Goal: Task Accomplishment & Management: Manage account settings

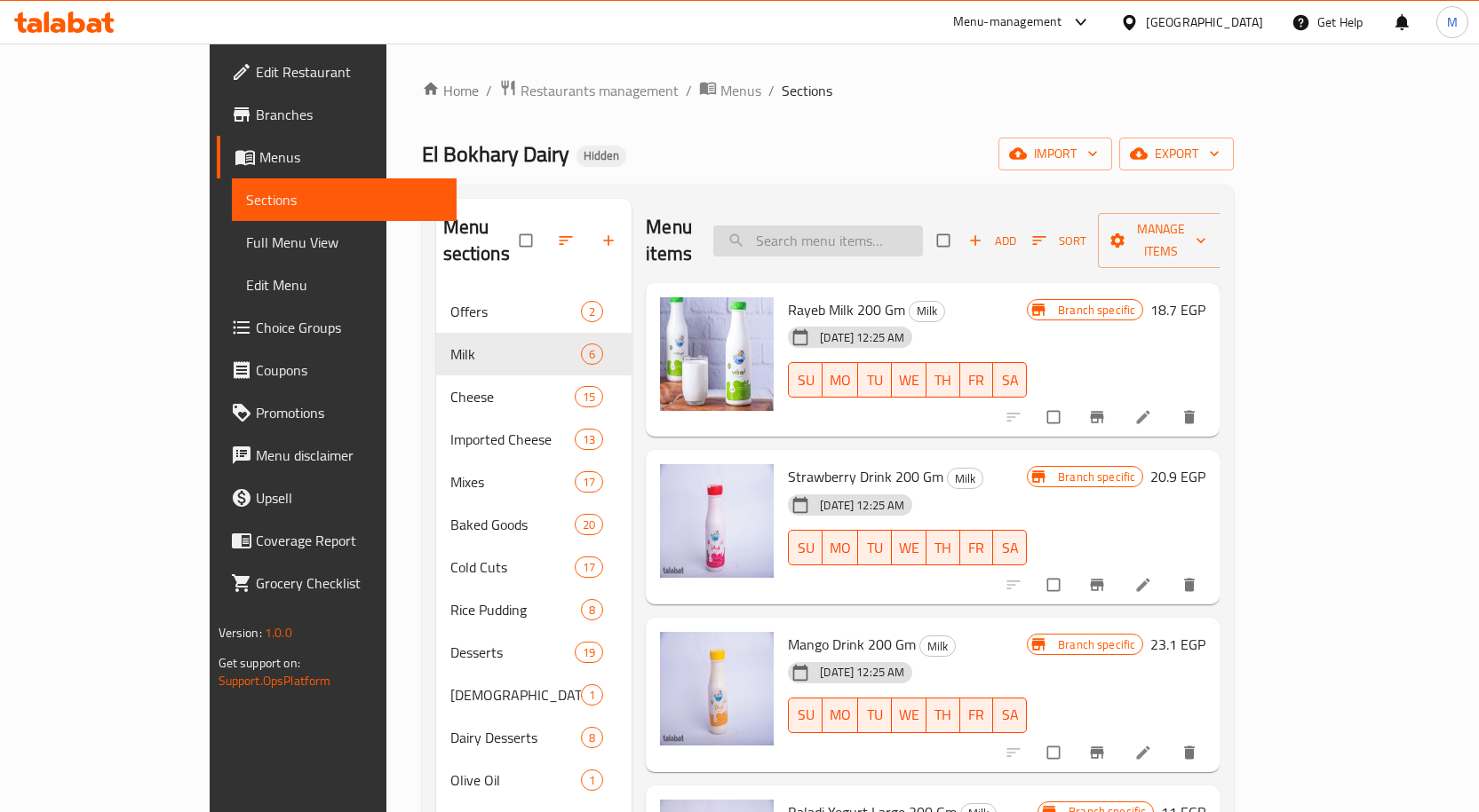
click at [856, 232] on input "search" at bounding box center [817, 241] width 209 height 31
paste input "Whole Milk 1 K"
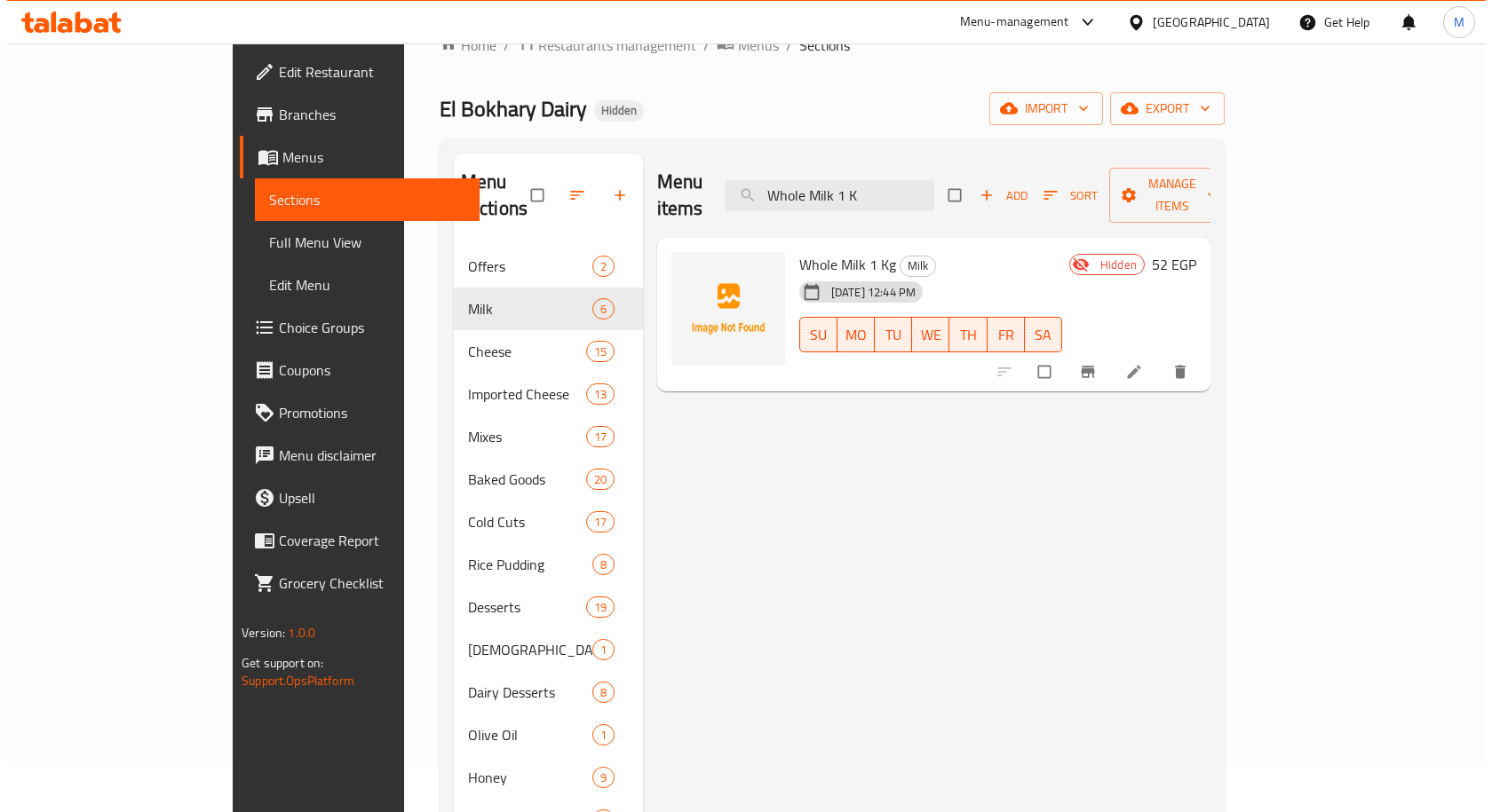
scroll to position [89, 0]
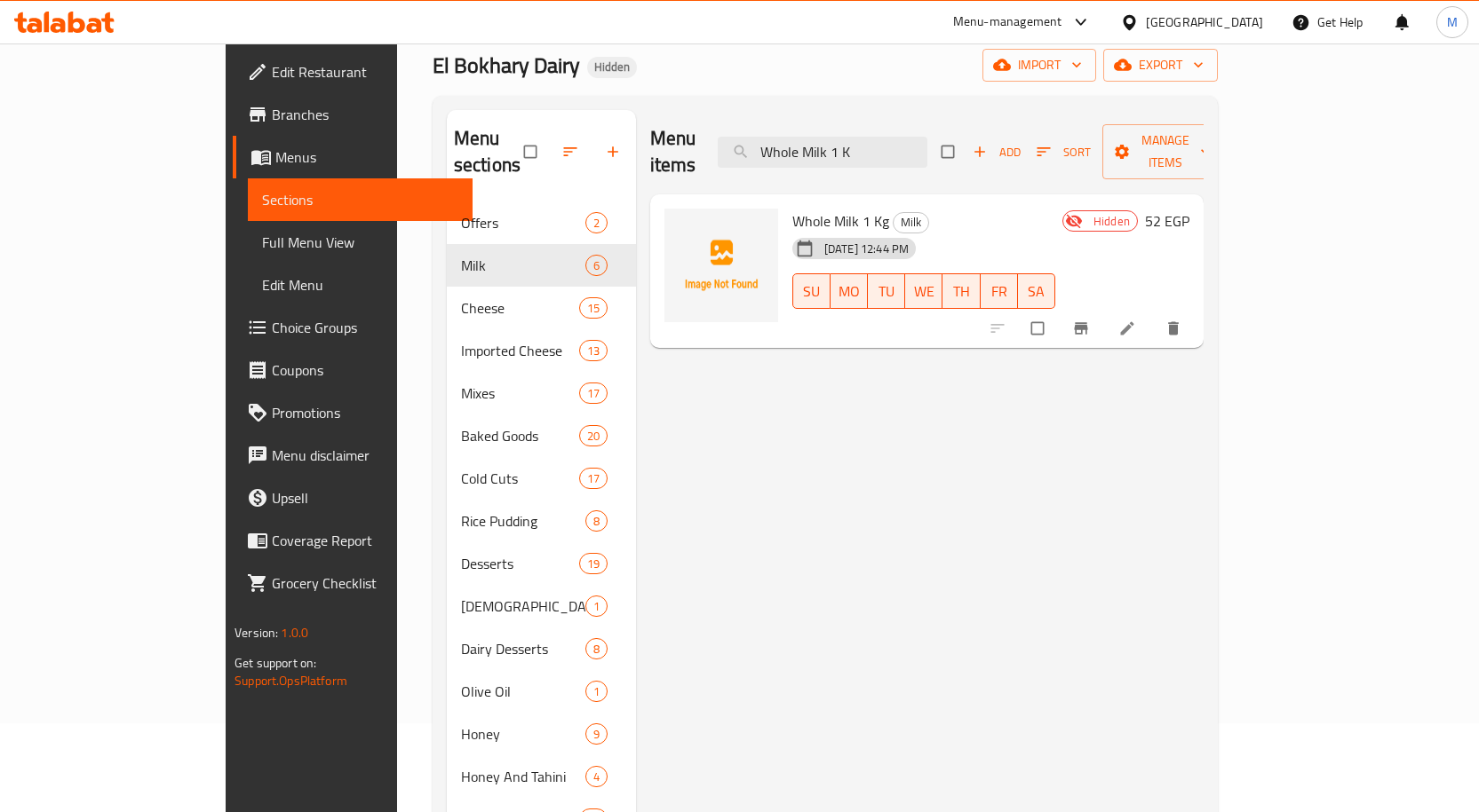
type input "Whole Milk 1 K"
click at [1182, 320] on icon "delete" at bounding box center [1172, 328] width 18 height 18
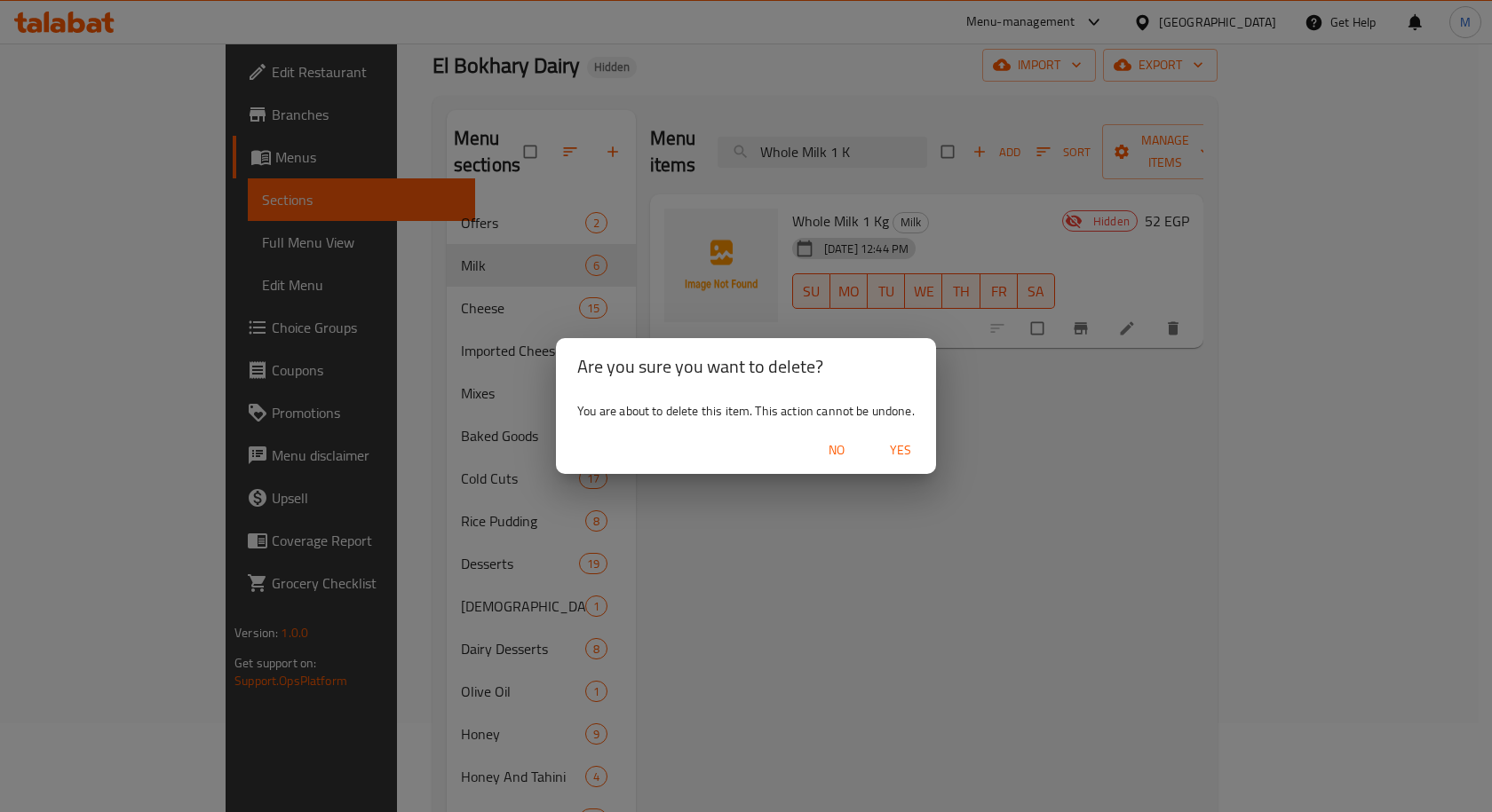
click at [908, 451] on span "Yes" at bounding box center [899, 451] width 42 height 23
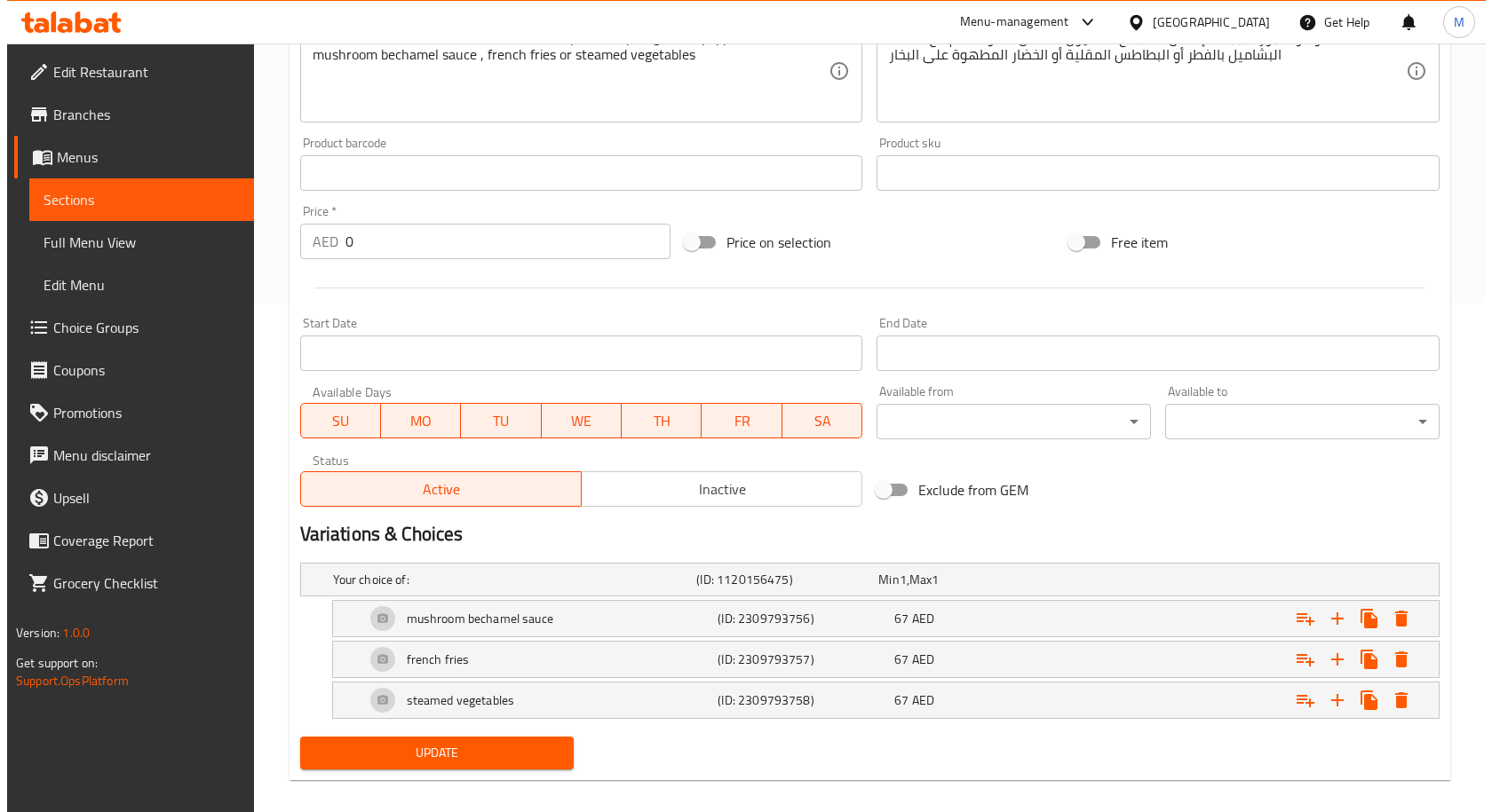
scroll to position [527, 0]
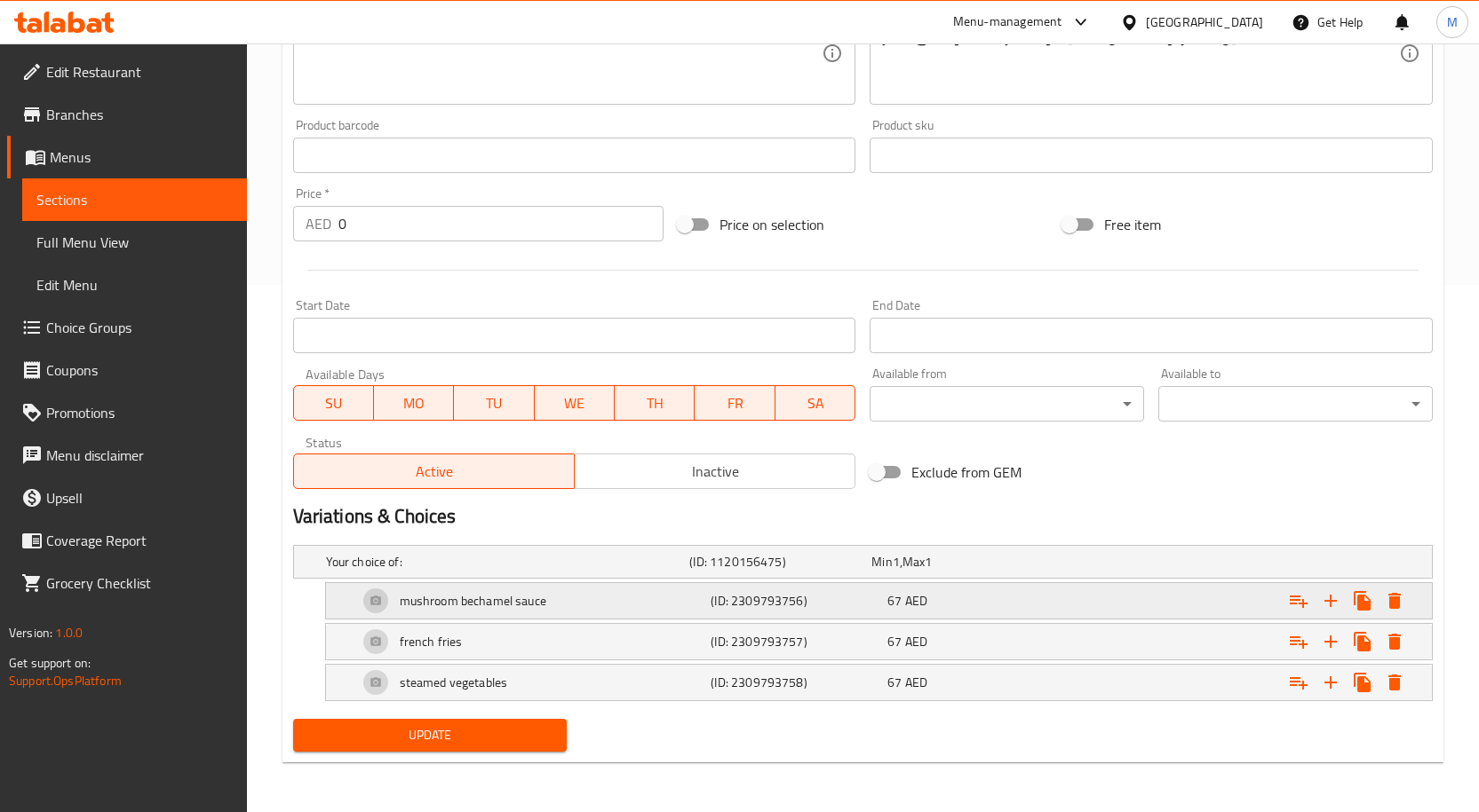
click at [849, 610] on div "(ID: 2309793756)" at bounding box center [795, 601] width 176 height 25
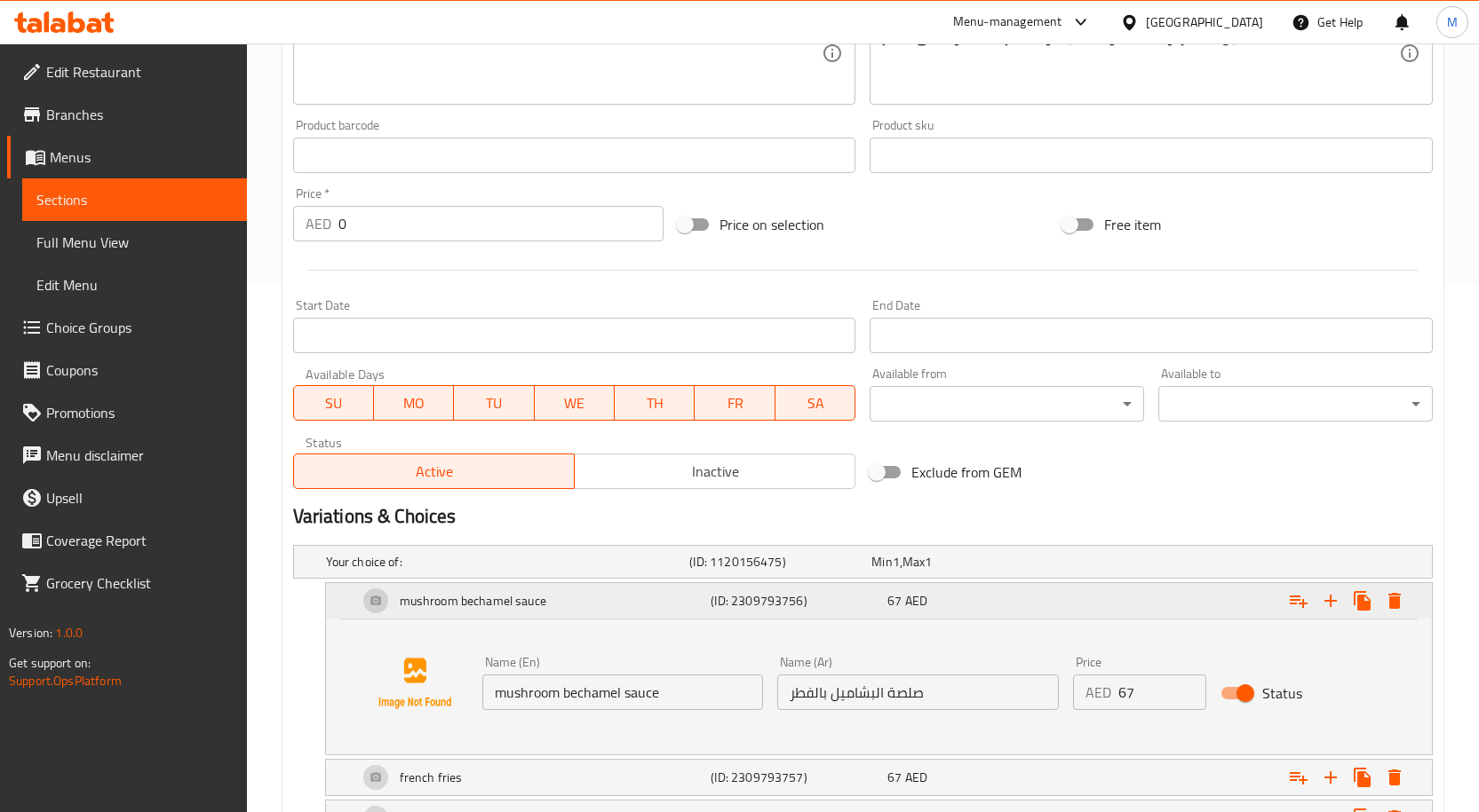
click at [849, 610] on div "(ID: 2309793756)" at bounding box center [795, 601] width 176 height 25
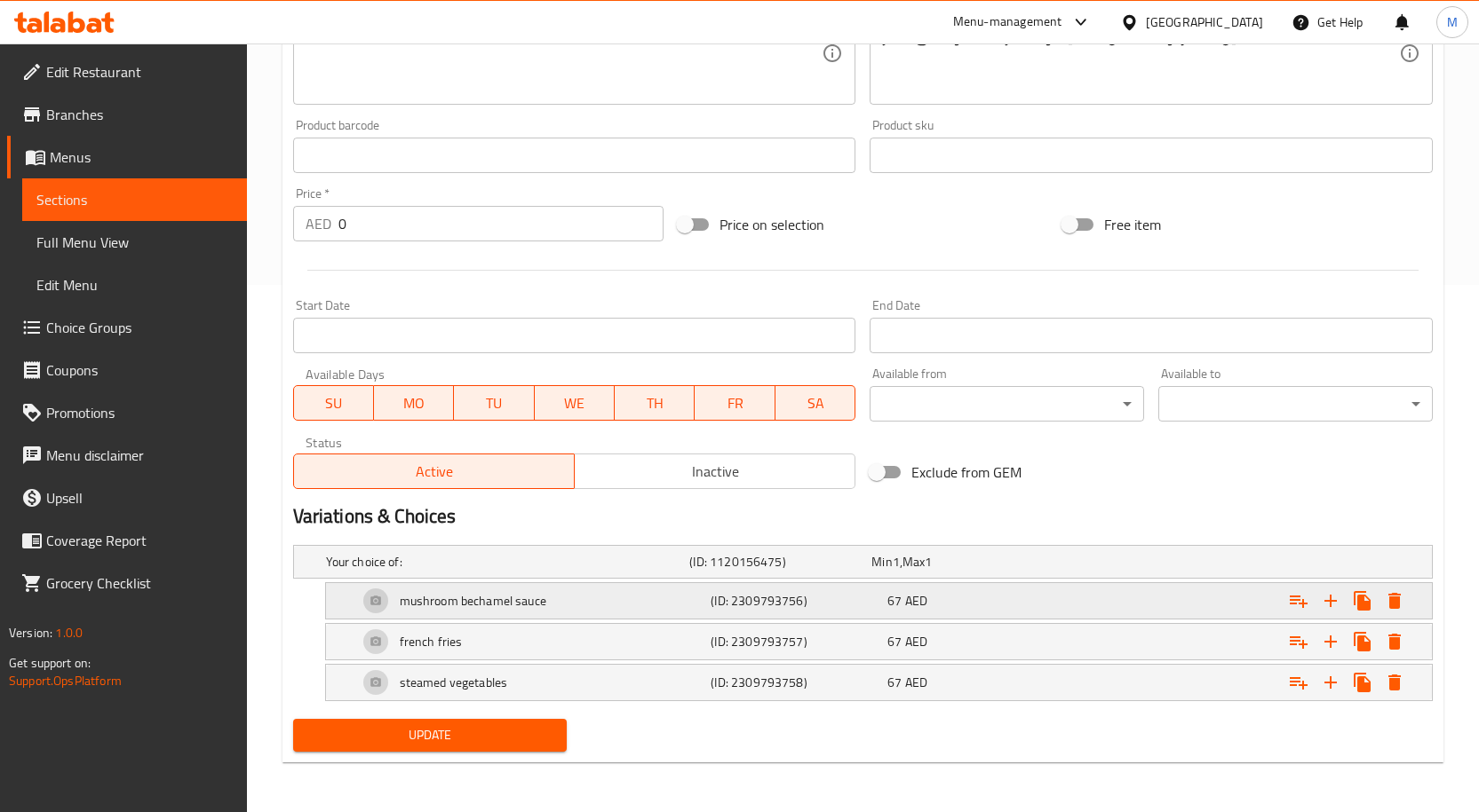
click at [1408, 589] on div "Expand" at bounding box center [1346, 601] width 128 height 32
click at [1404, 608] on button "Expand" at bounding box center [1395, 601] width 32 height 32
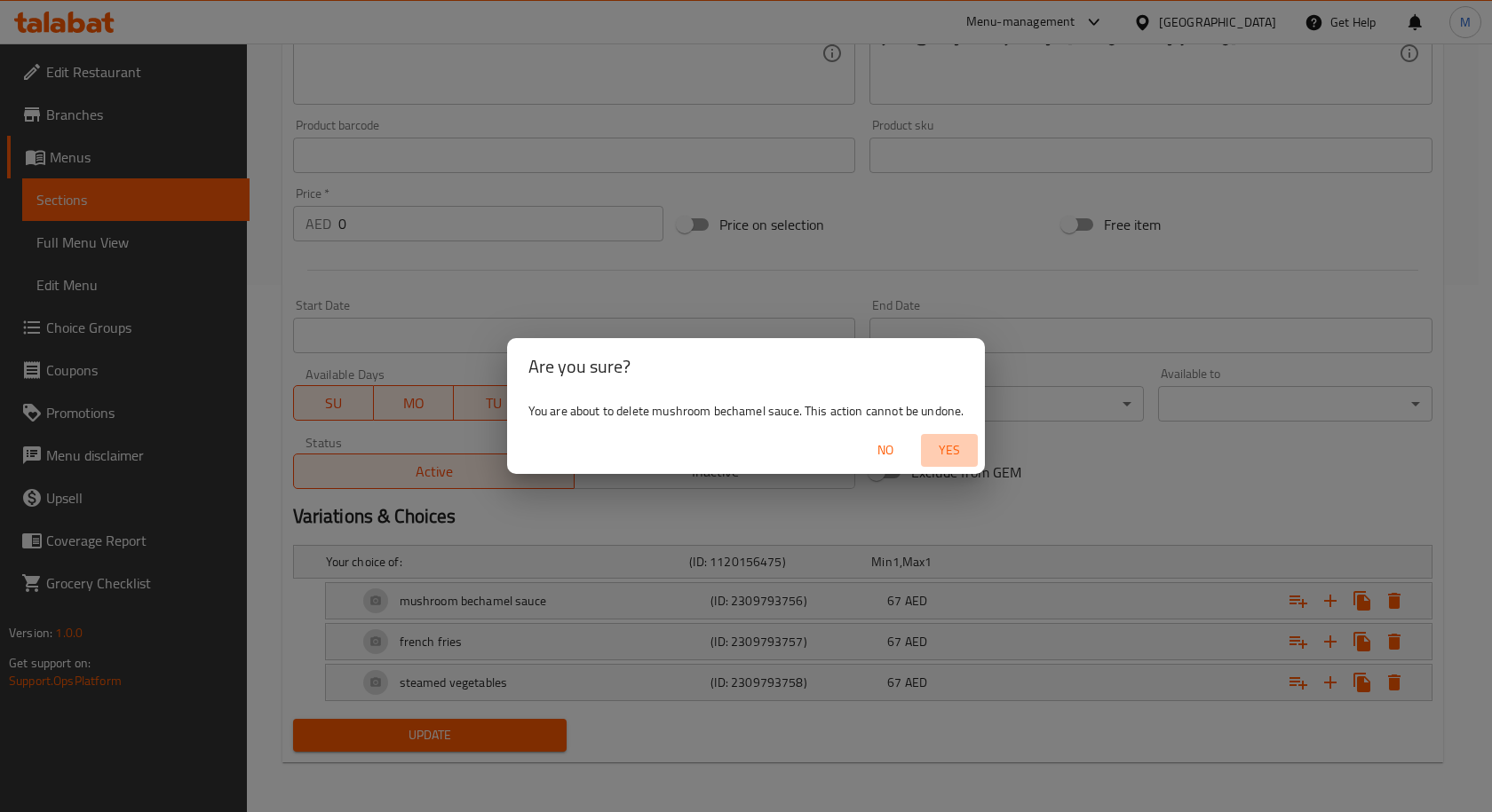
click at [967, 459] on span "Yes" at bounding box center [949, 451] width 42 height 23
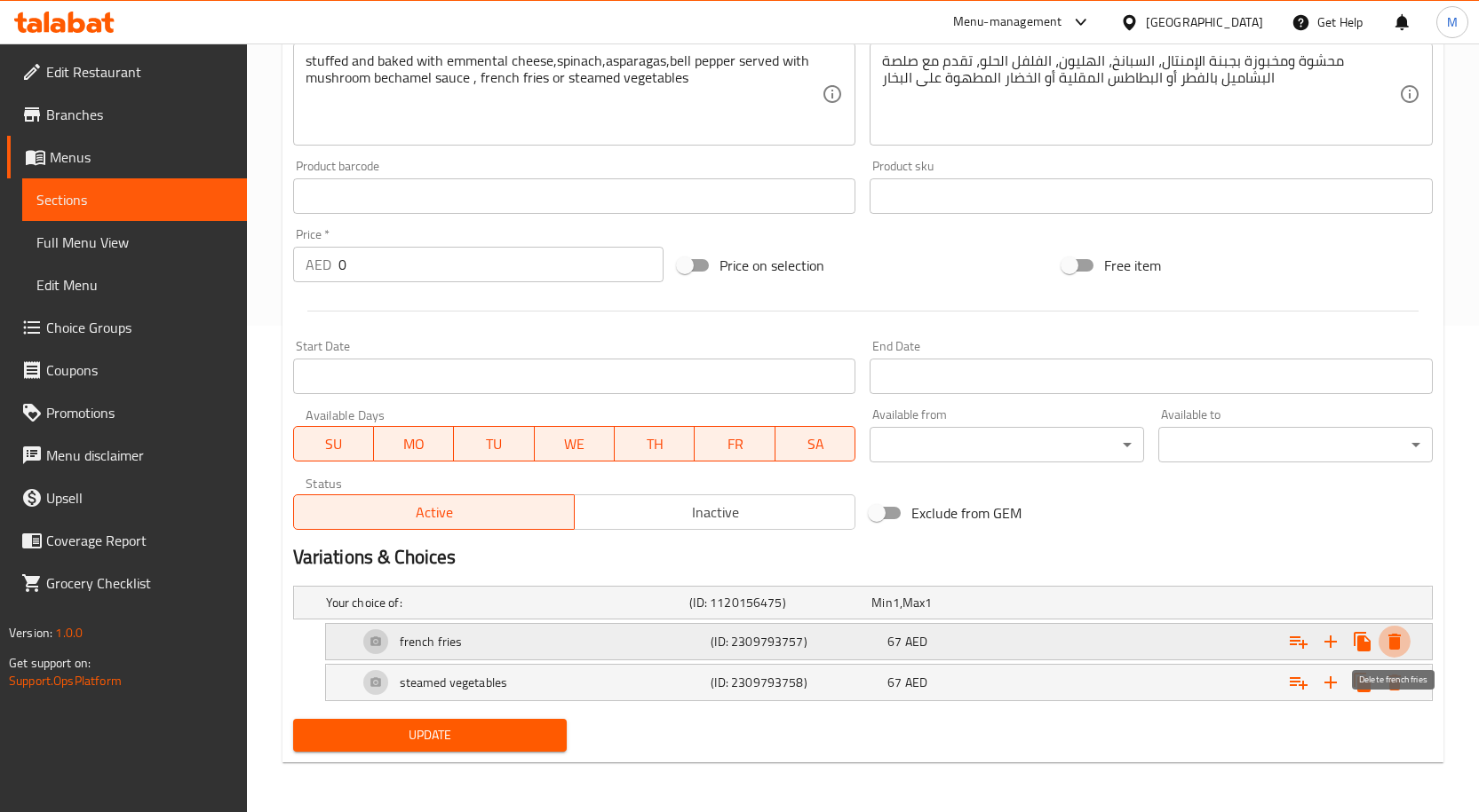
click at [1400, 646] on icon "Expand" at bounding box center [1394, 641] width 22 height 22
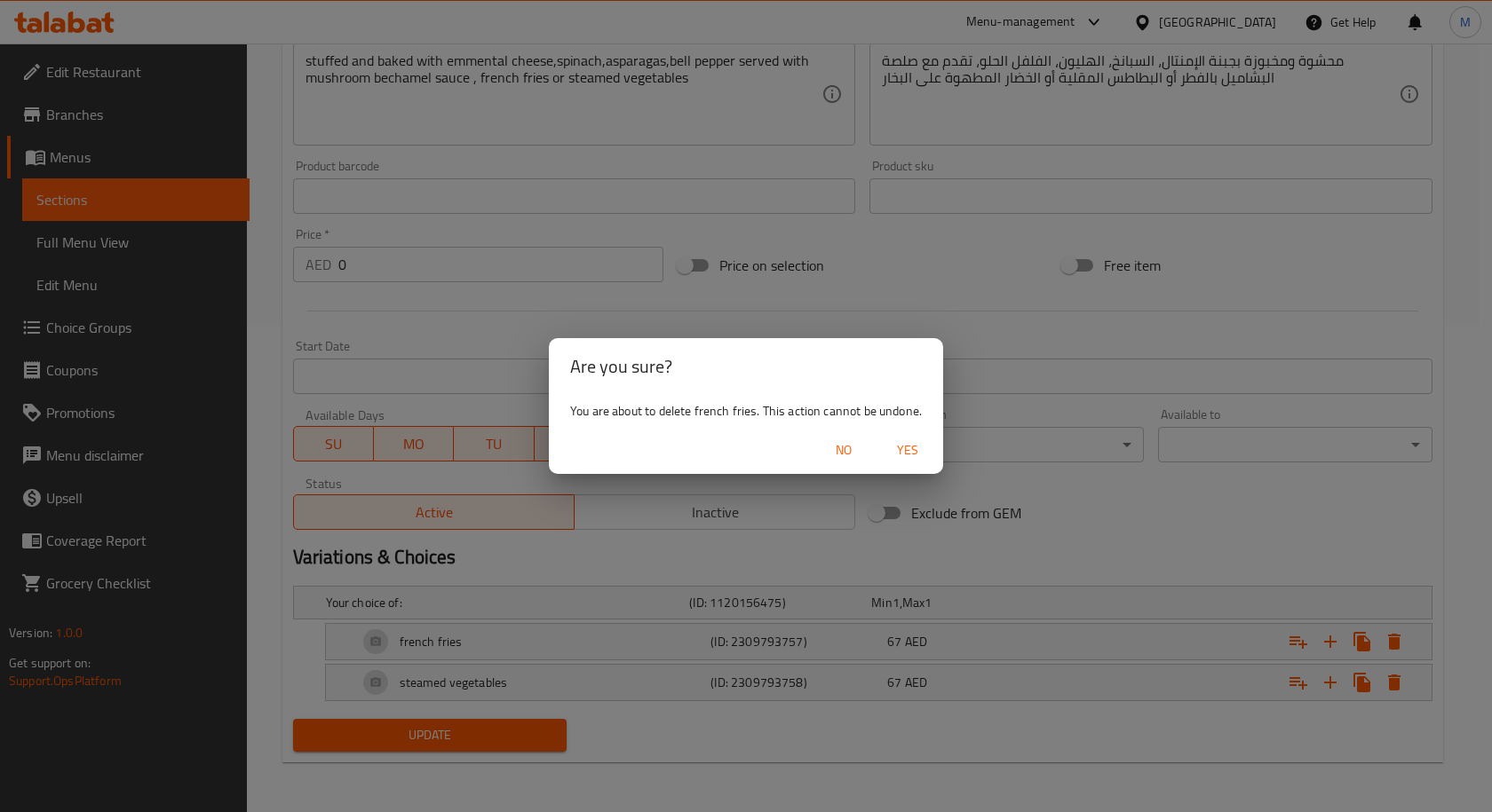
click at [909, 457] on span "Yes" at bounding box center [907, 451] width 42 height 23
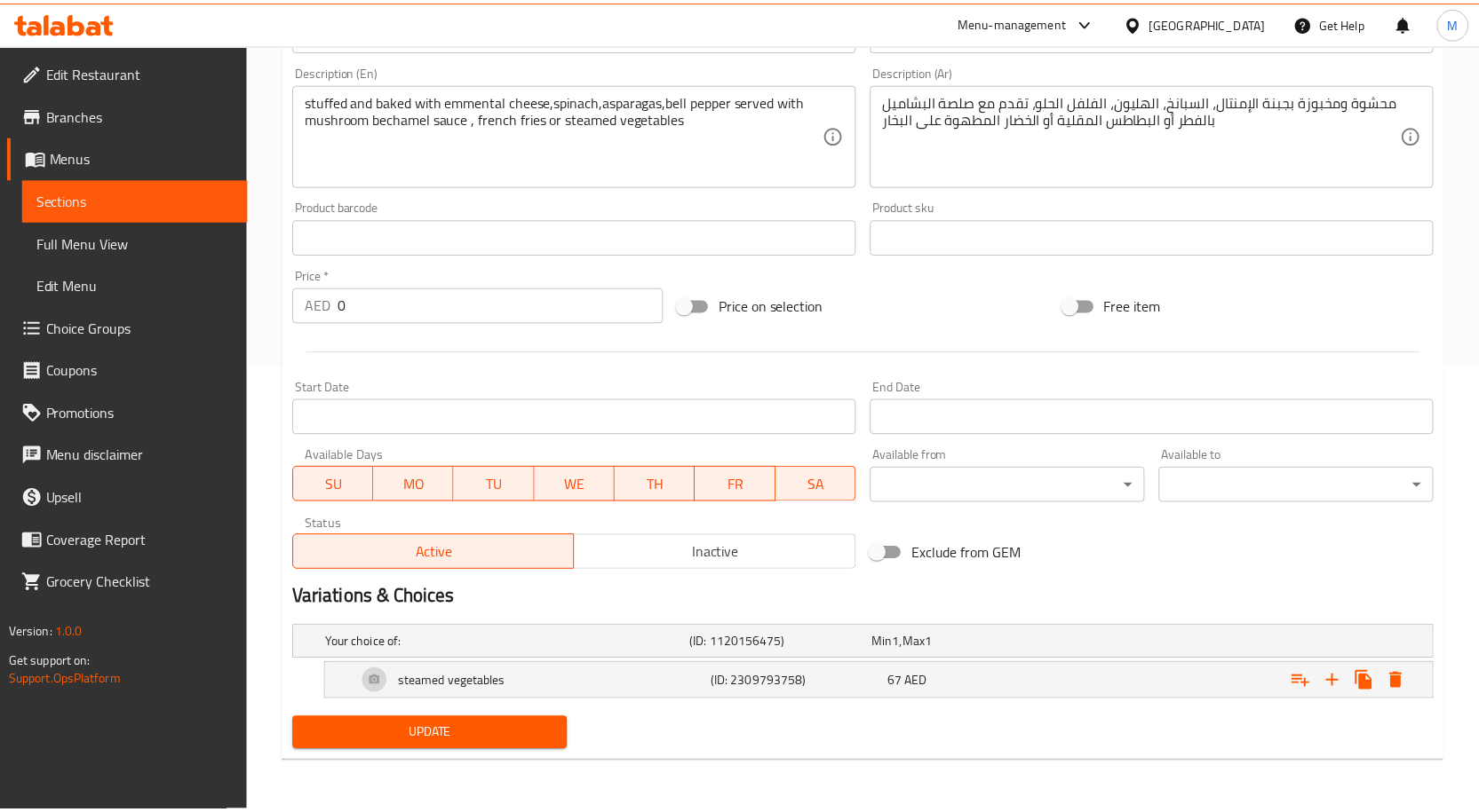
scroll to position [445, 0]
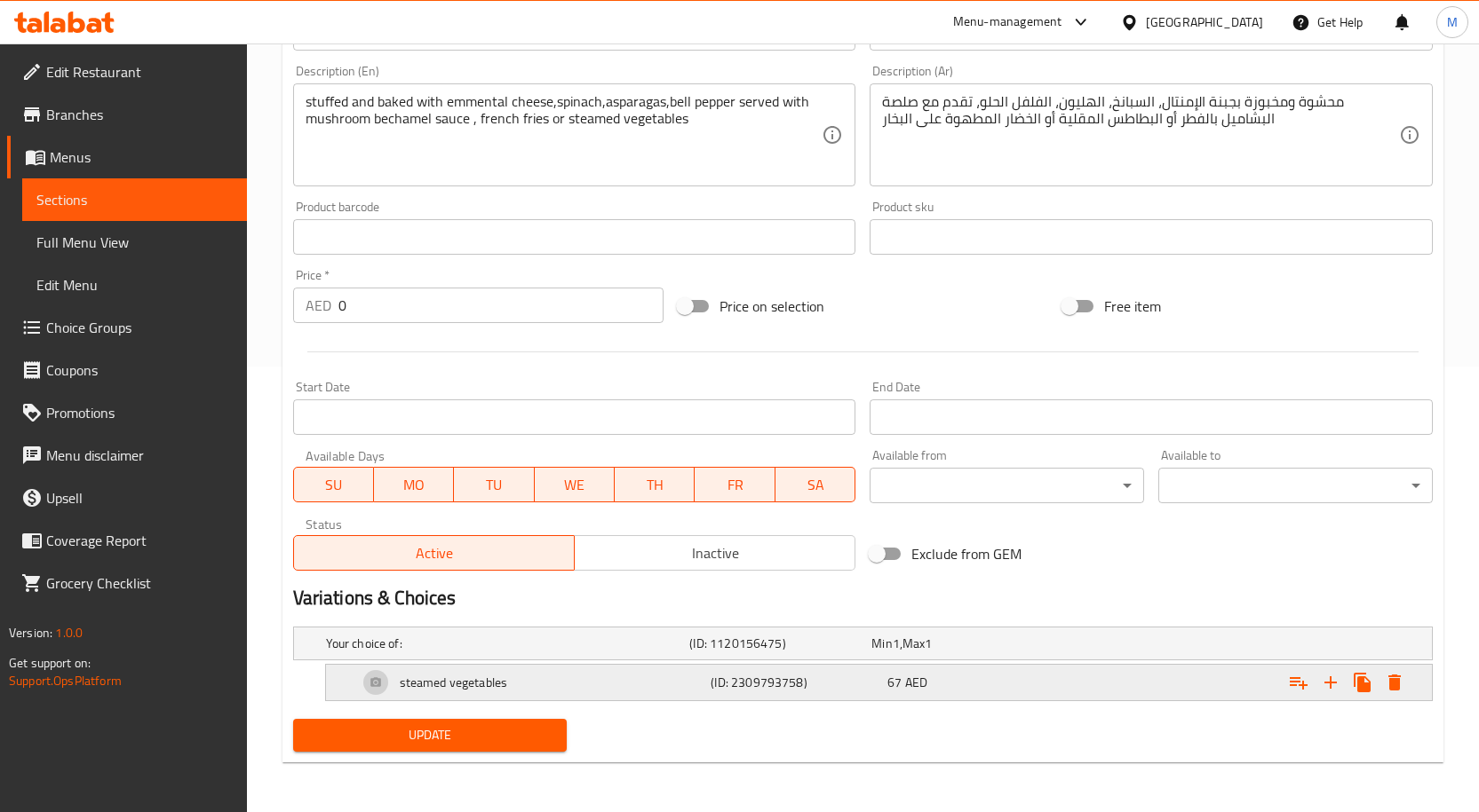
click at [1397, 682] on icon "Expand" at bounding box center [1394, 683] width 12 height 16
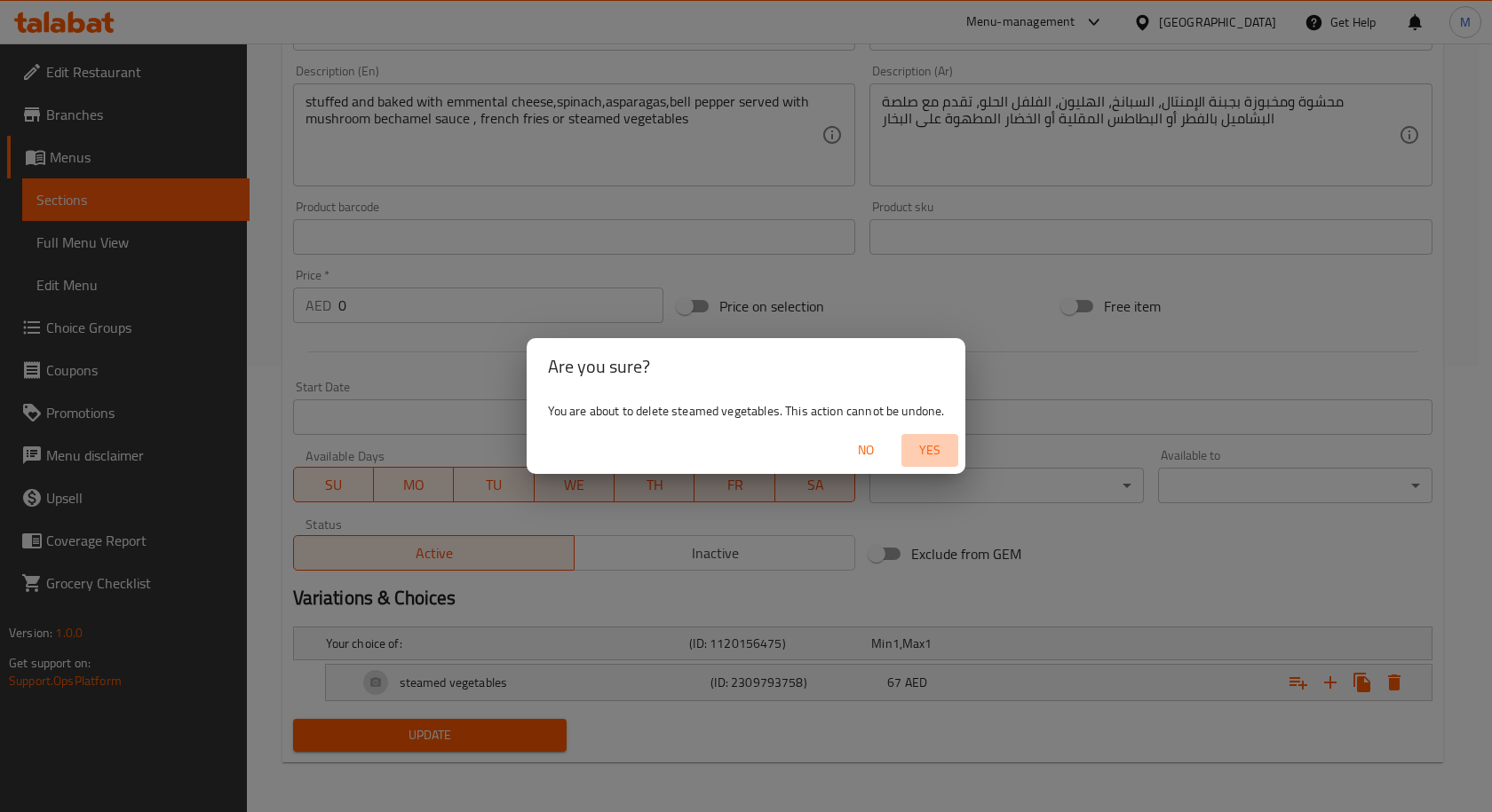
click at [943, 464] on button "Yes" at bounding box center [929, 450] width 57 height 33
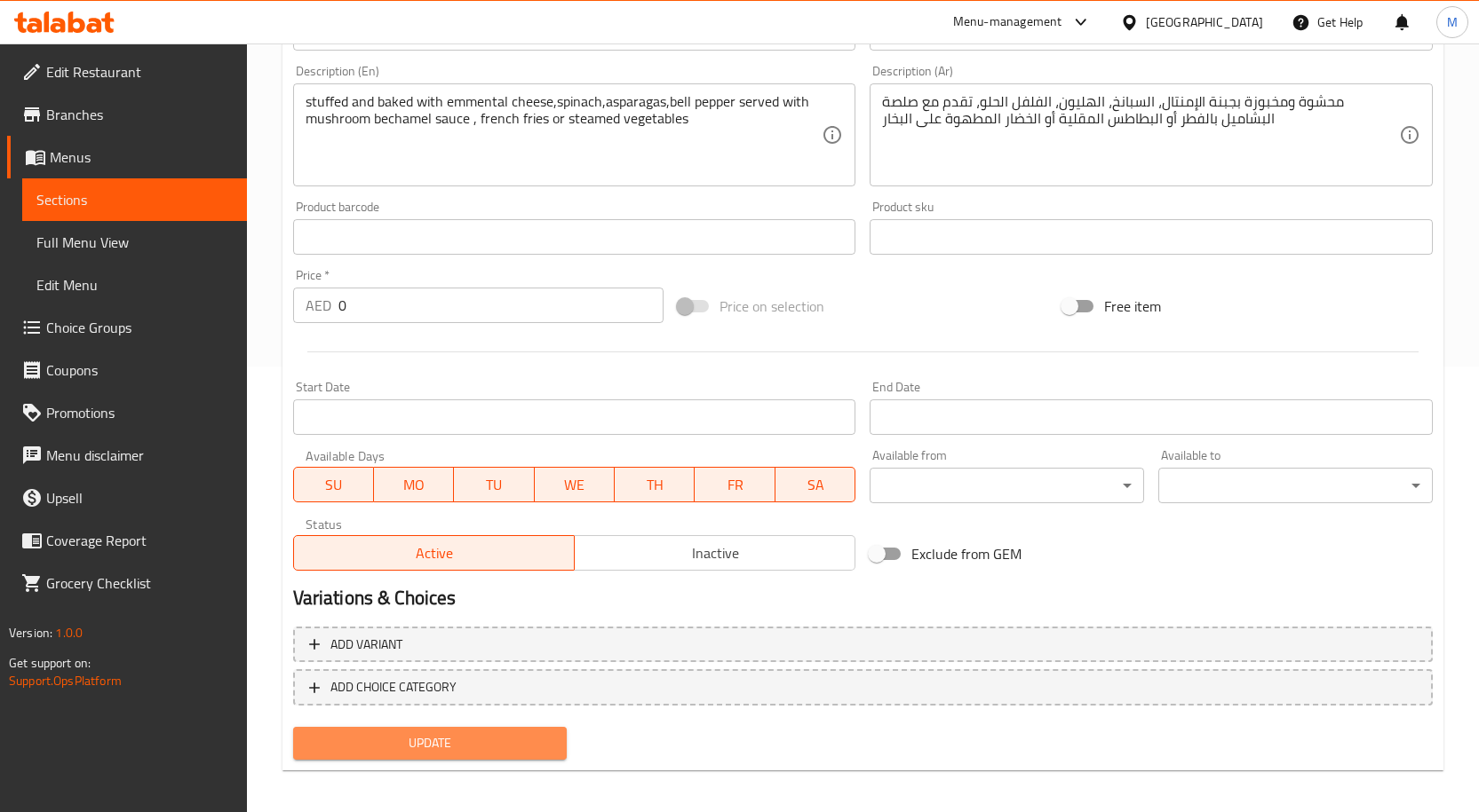
click at [468, 736] on span "Update" at bounding box center [430, 744] width 246 height 23
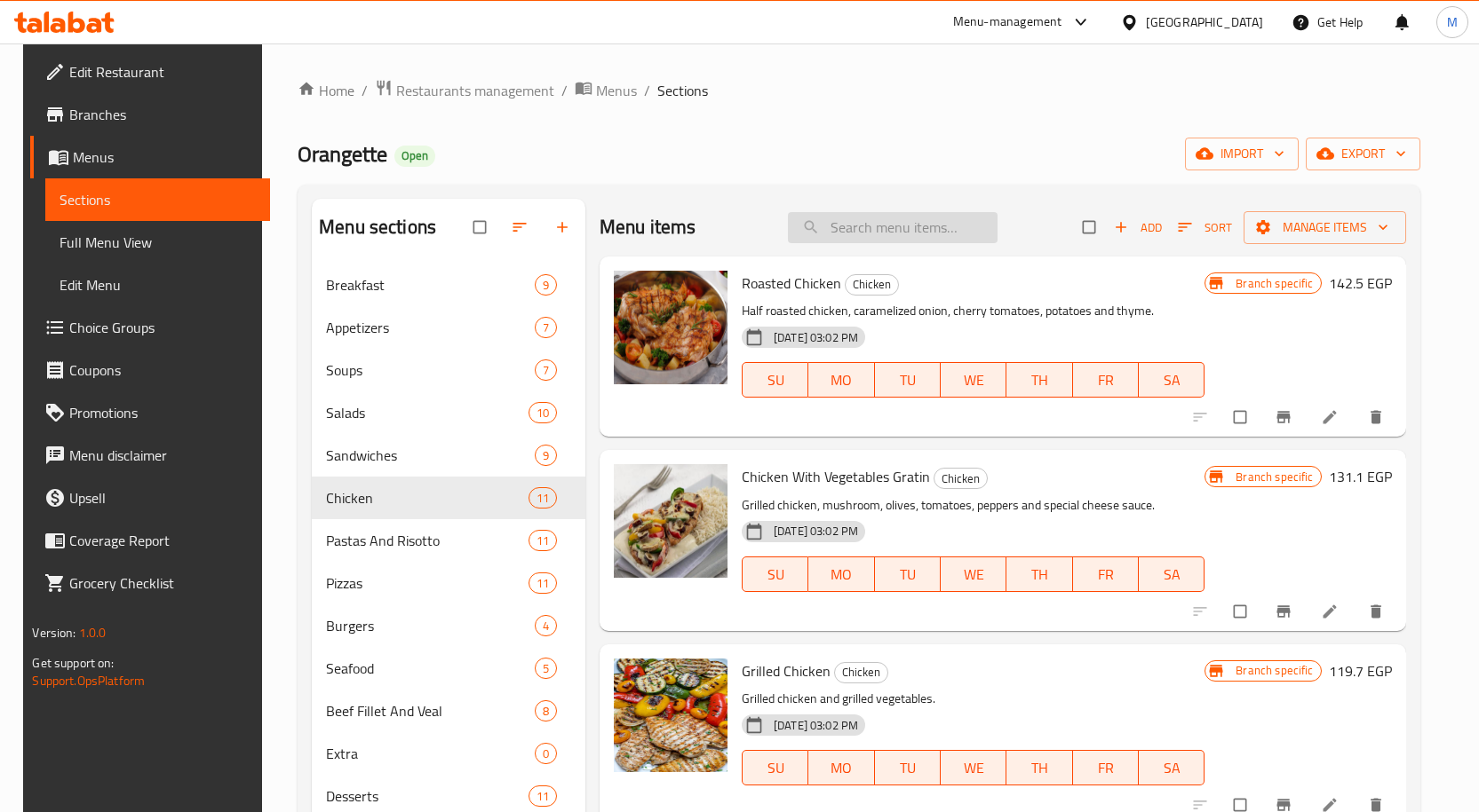
paste input "Scallopini"
click at [901, 228] on input "Scallopini" at bounding box center [892, 227] width 209 height 31
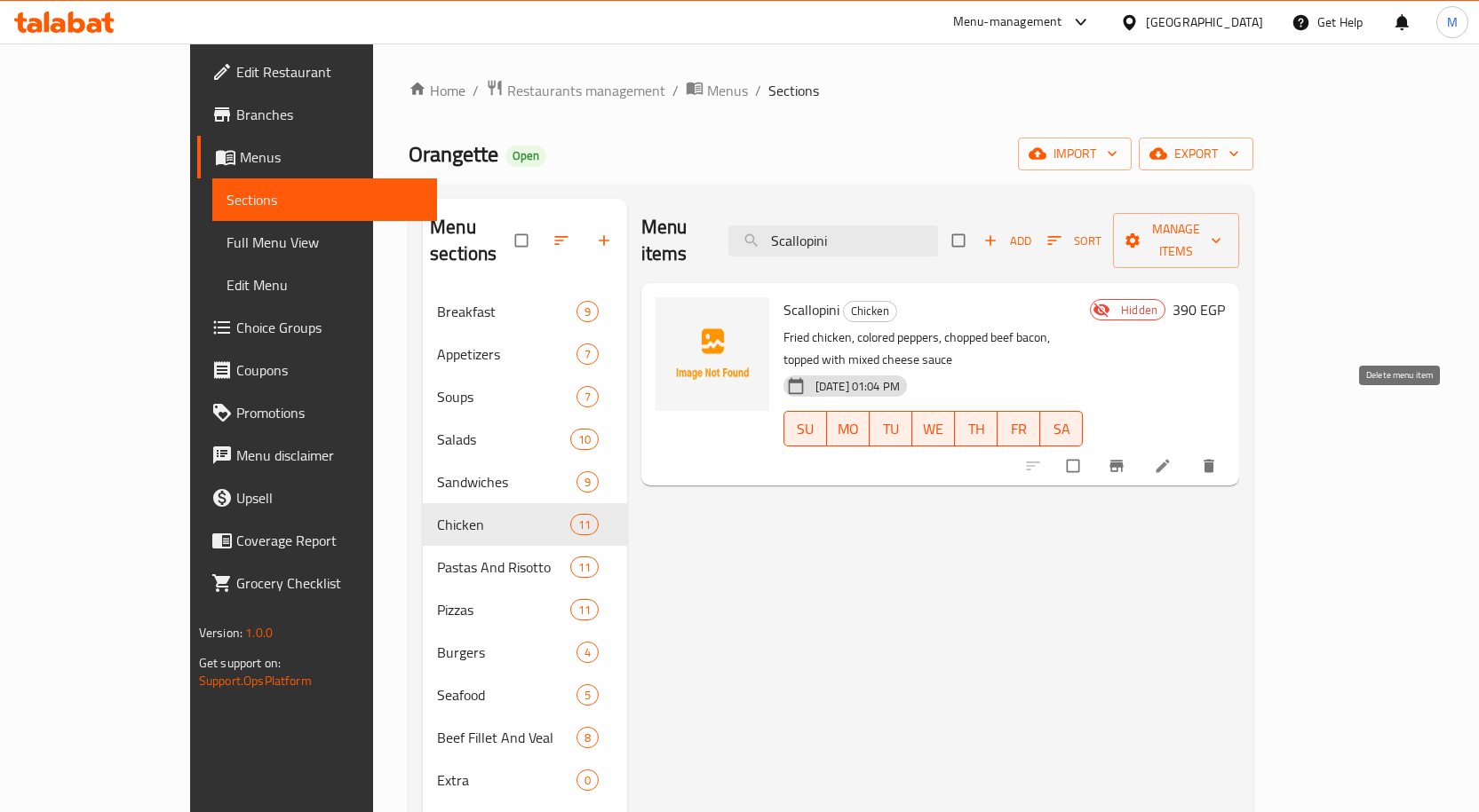
click at [1217, 458] on icon "delete" at bounding box center [1208, 466] width 18 height 18
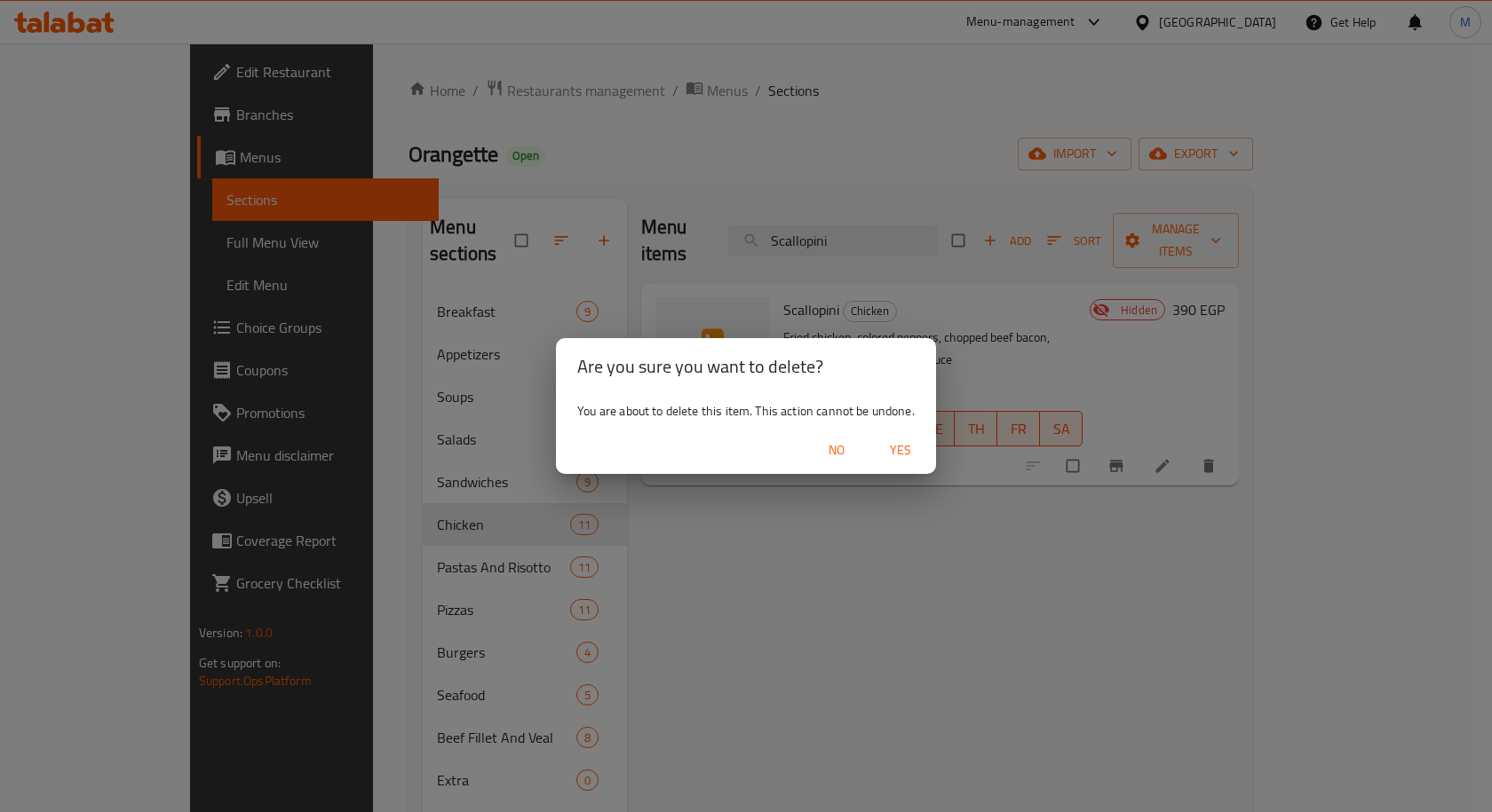
click at [928, 452] on button "Yes" at bounding box center [900, 450] width 57 height 33
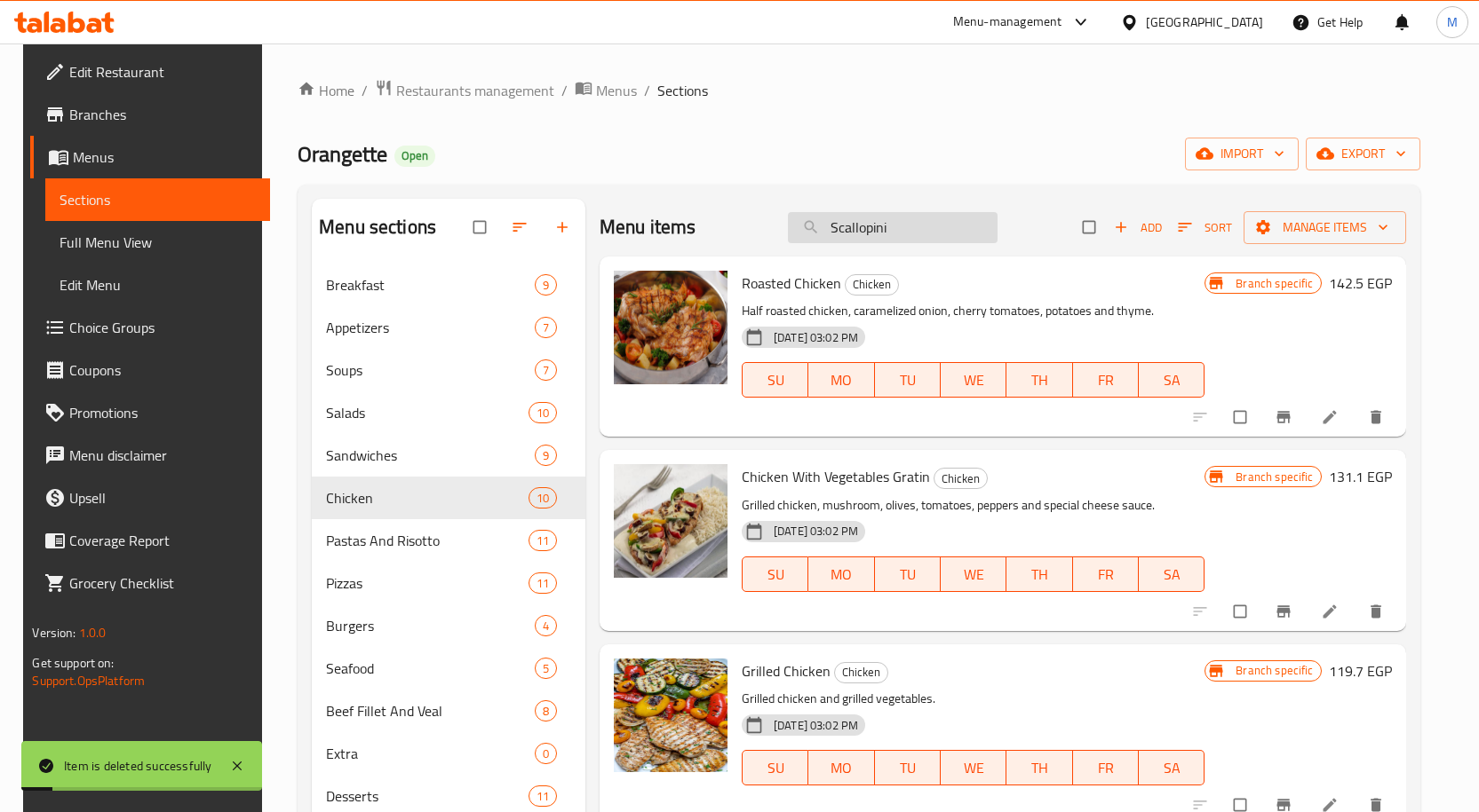
click at [932, 236] on input "Scallopini" at bounding box center [892, 227] width 209 height 31
paste input "Thai Chicken"
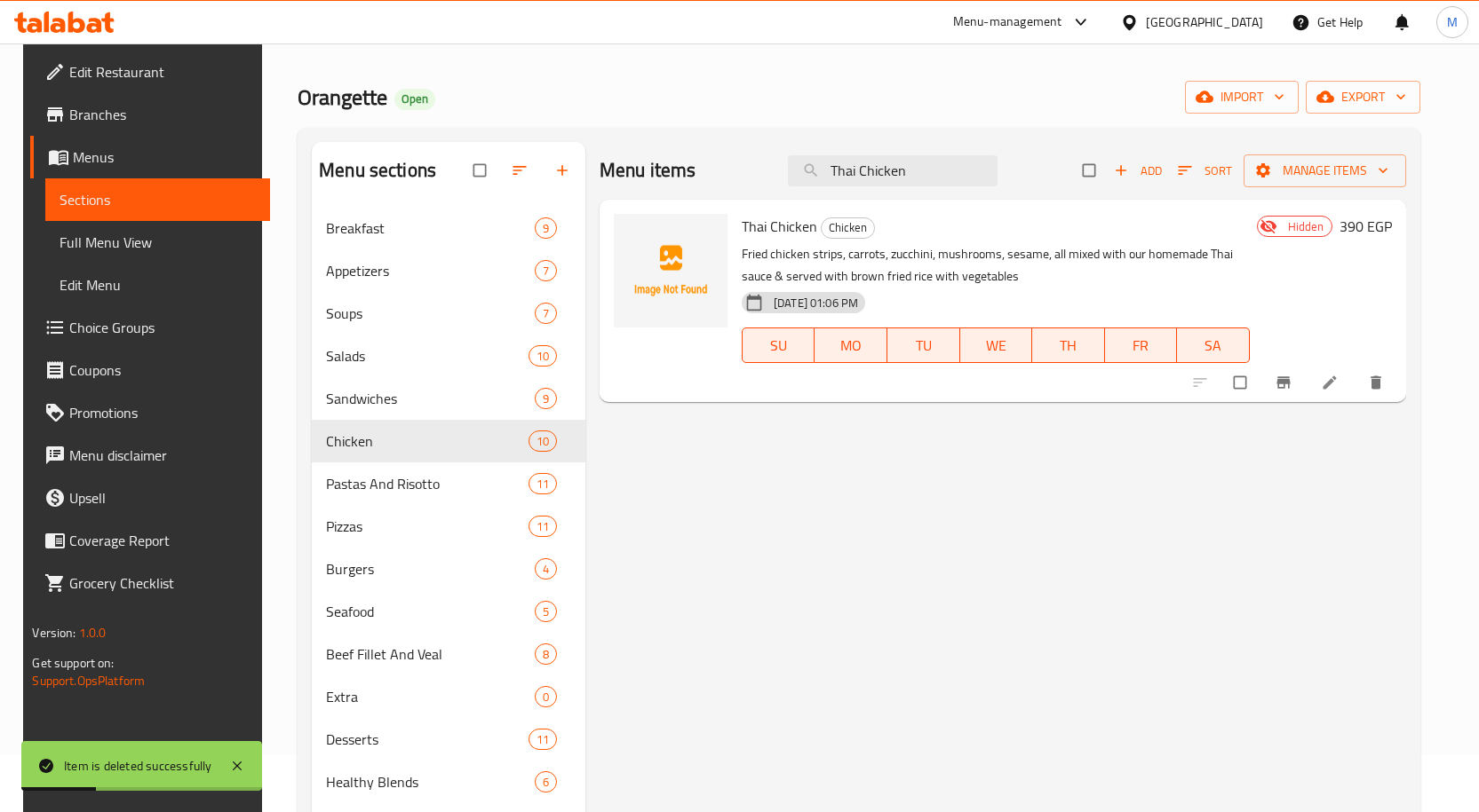
scroll to position [89, 0]
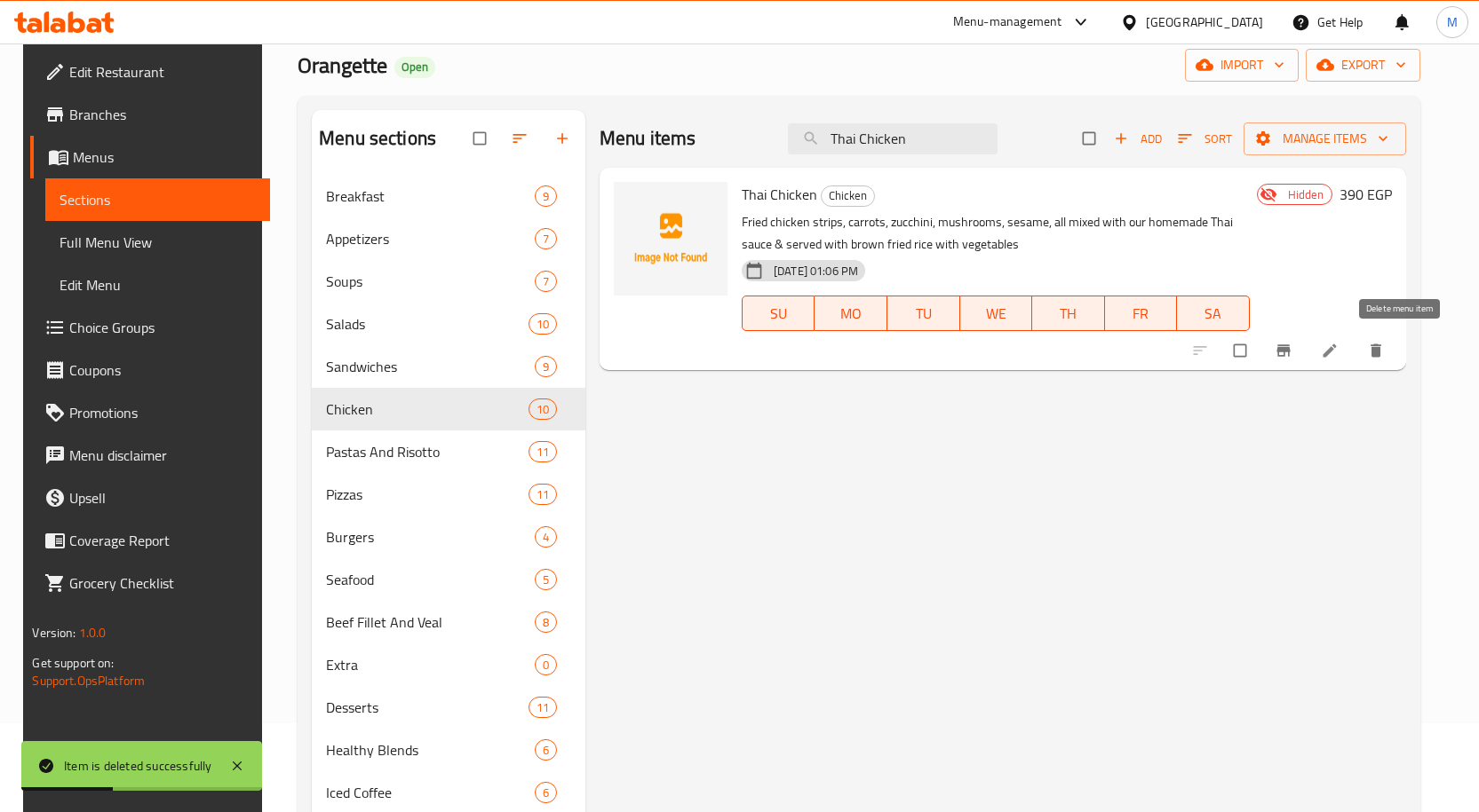
click at [1398, 353] on button "delete" at bounding box center [1377, 351] width 42 height 39
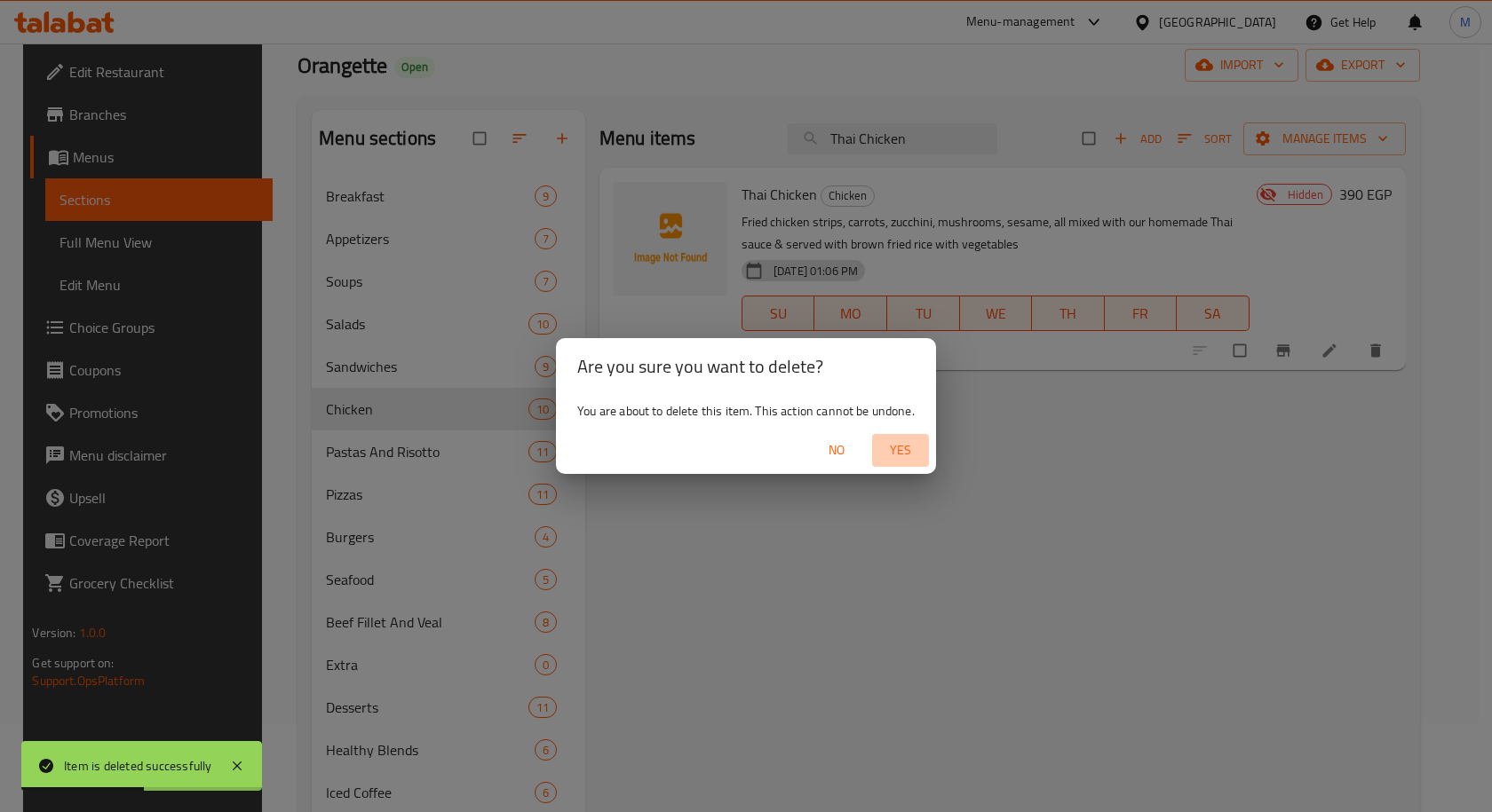
click at [898, 463] on button "Yes" at bounding box center [900, 450] width 57 height 33
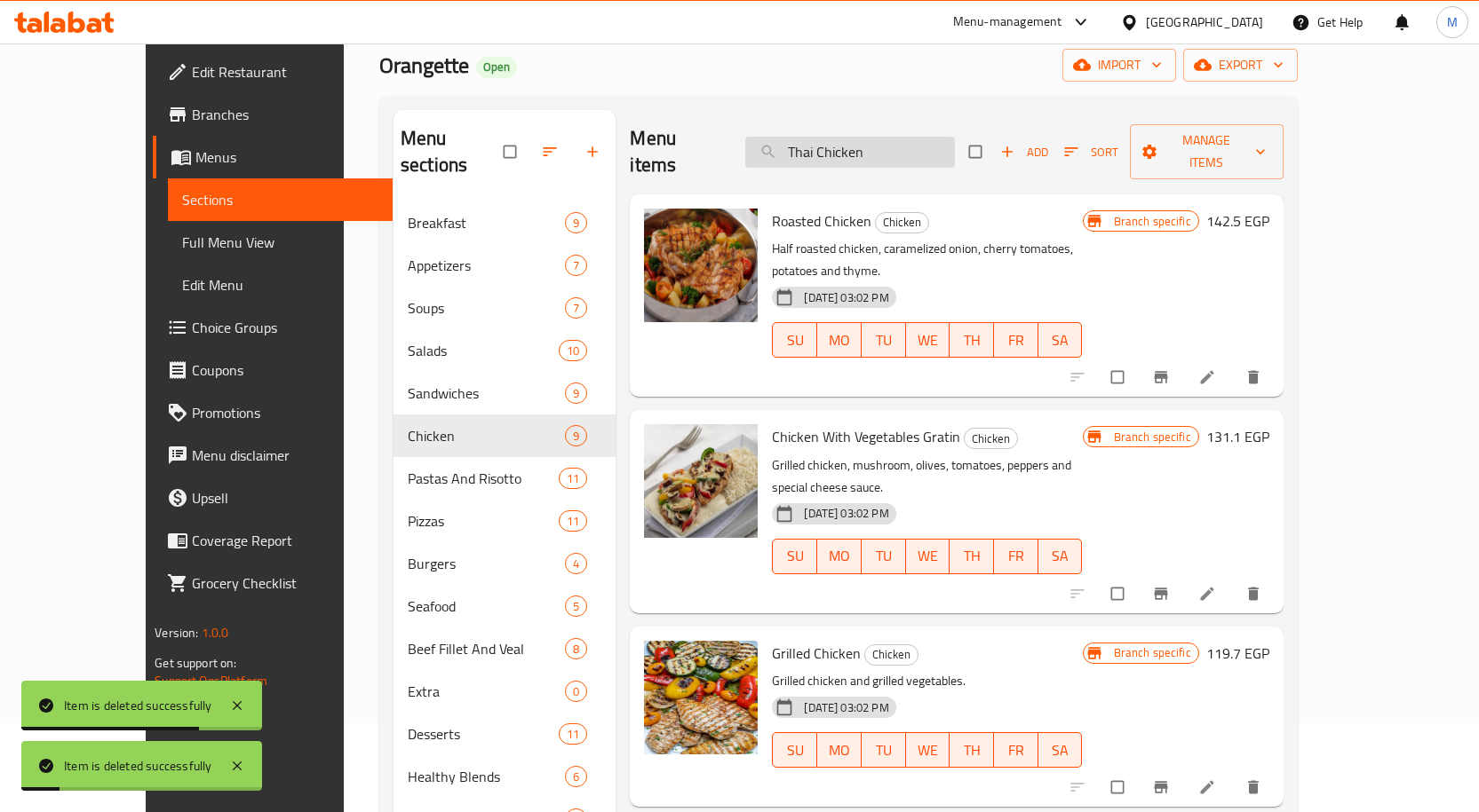
click at [843, 140] on input "Thai Chicken" at bounding box center [849, 152] width 209 height 31
paste input "Sweet Chili Shrimp""
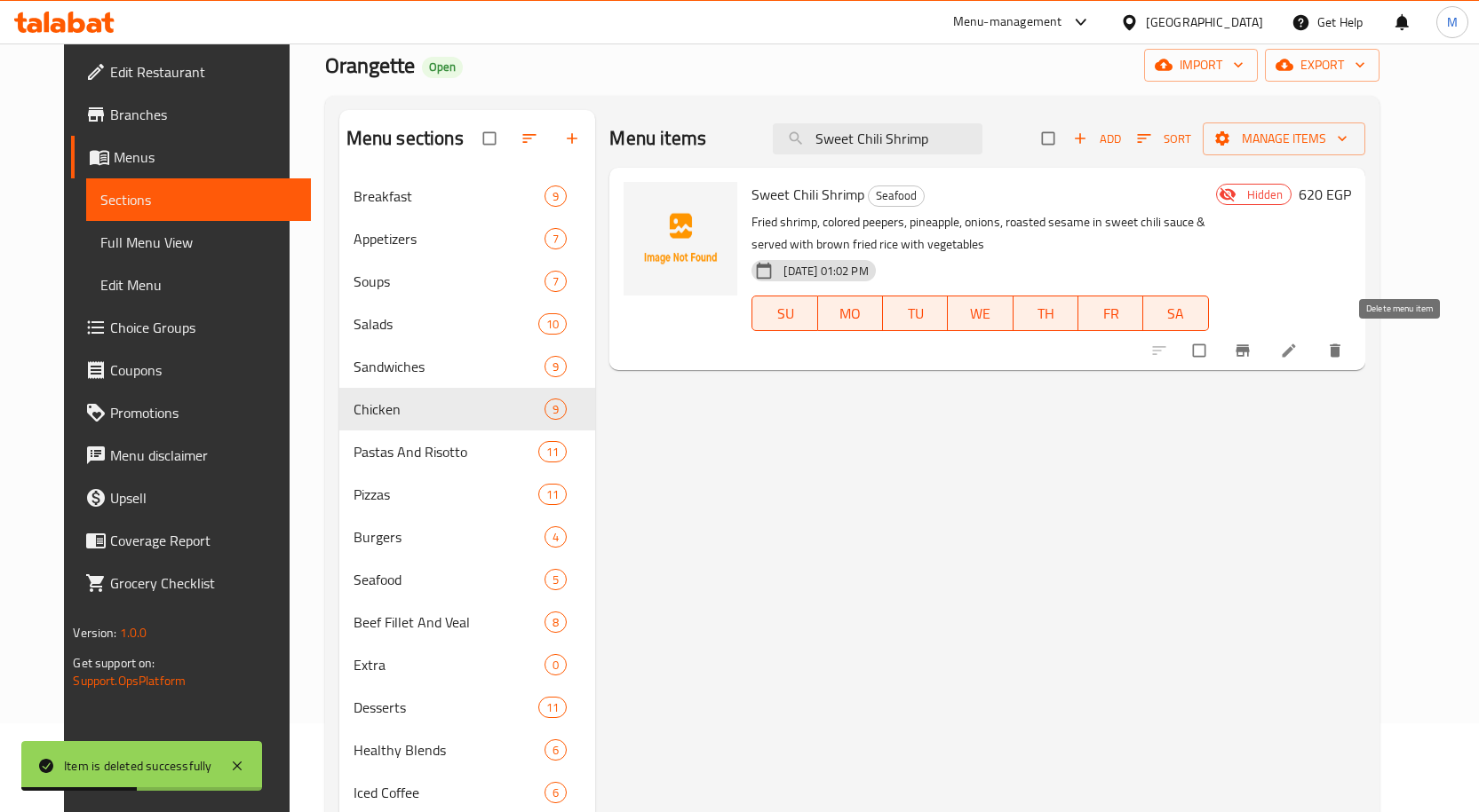
type input "Sweet Chili Shrimp"
click at [1358, 341] on button "delete" at bounding box center [1336, 351] width 42 height 39
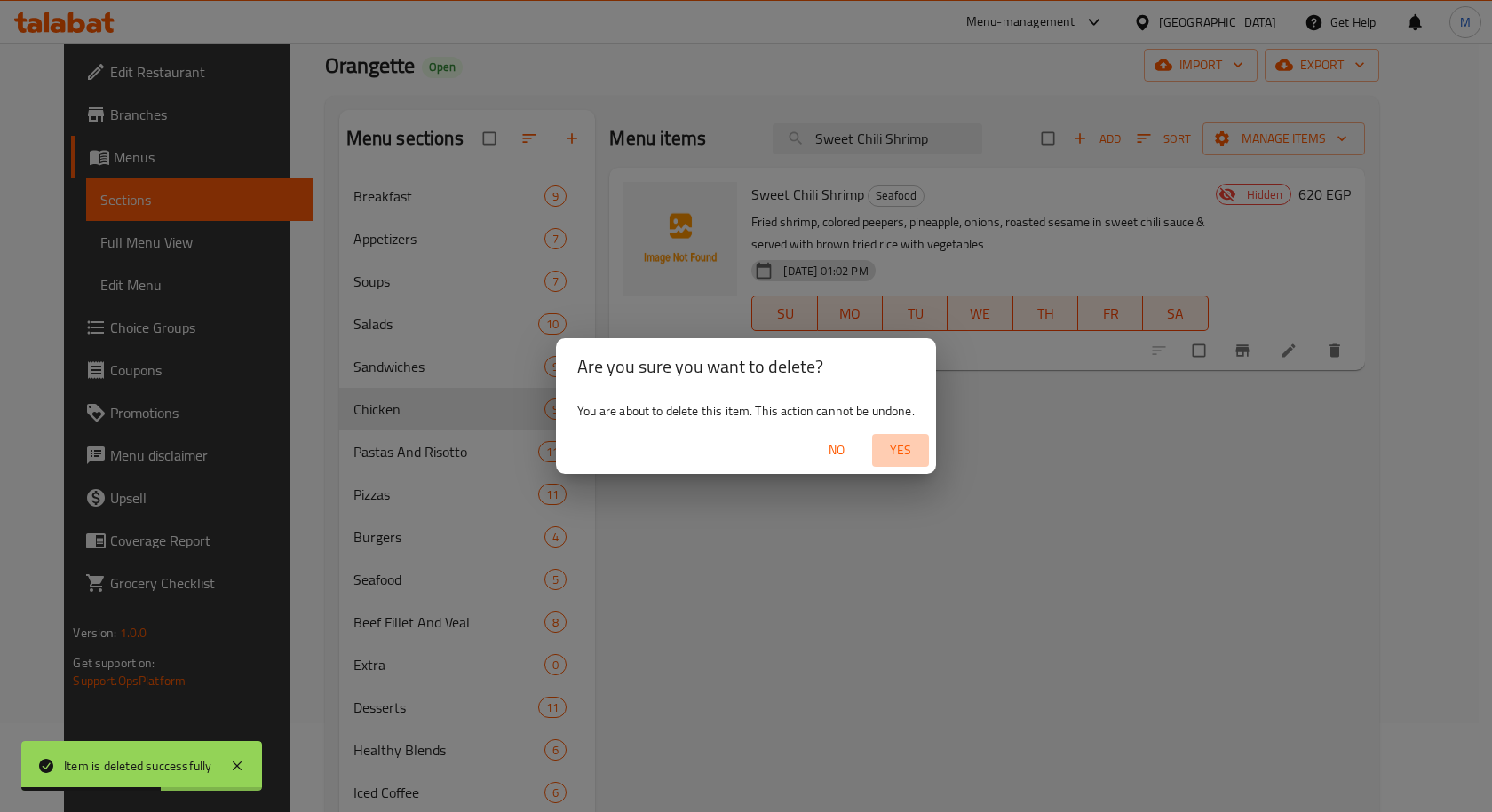
click at [901, 457] on span "Yes" at bounding box center [899, 451] width 42 height 23
